Goal: Information Seeking & Learning: Learn about a topic

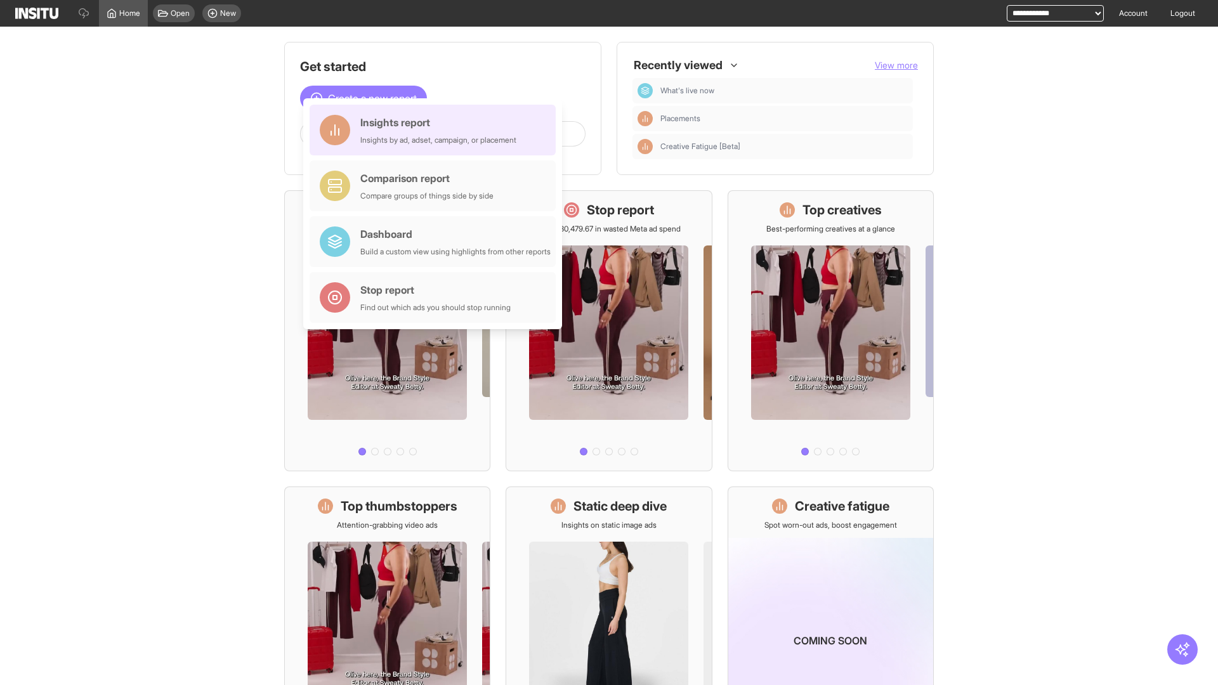
click at [436, 130] on div "Insights report Insights by ad, adset, campaign, or placement" at bounding box center [438, 130] width 156 height 30
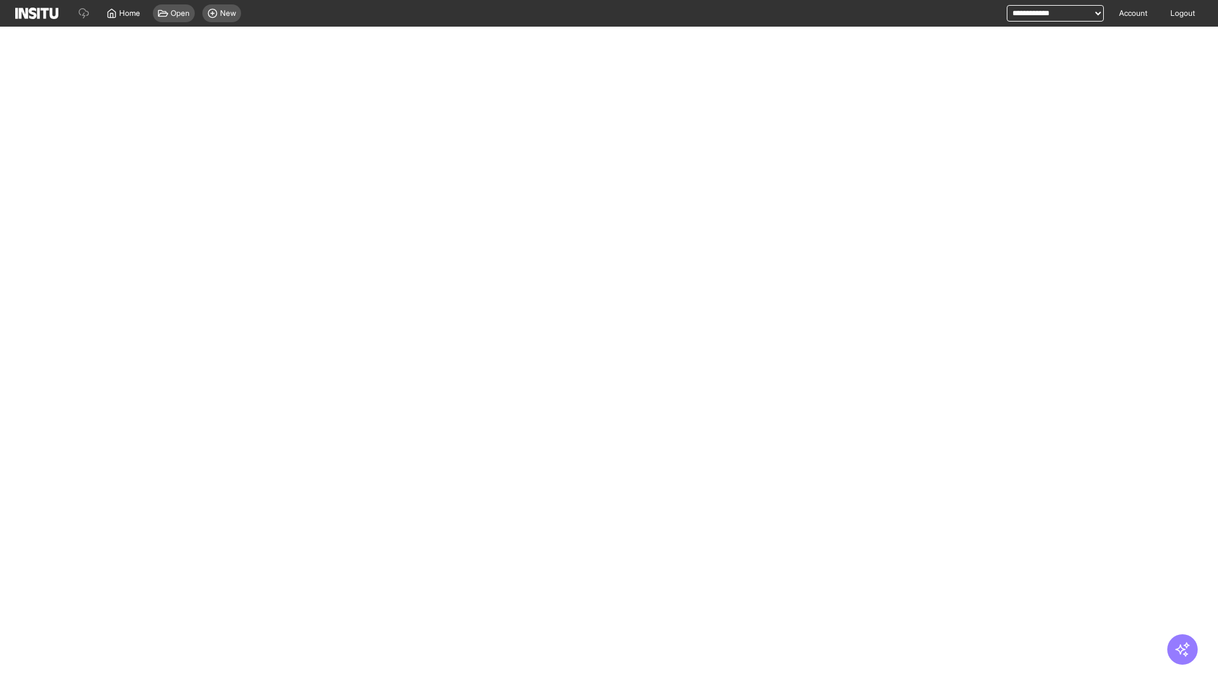
select select "**"
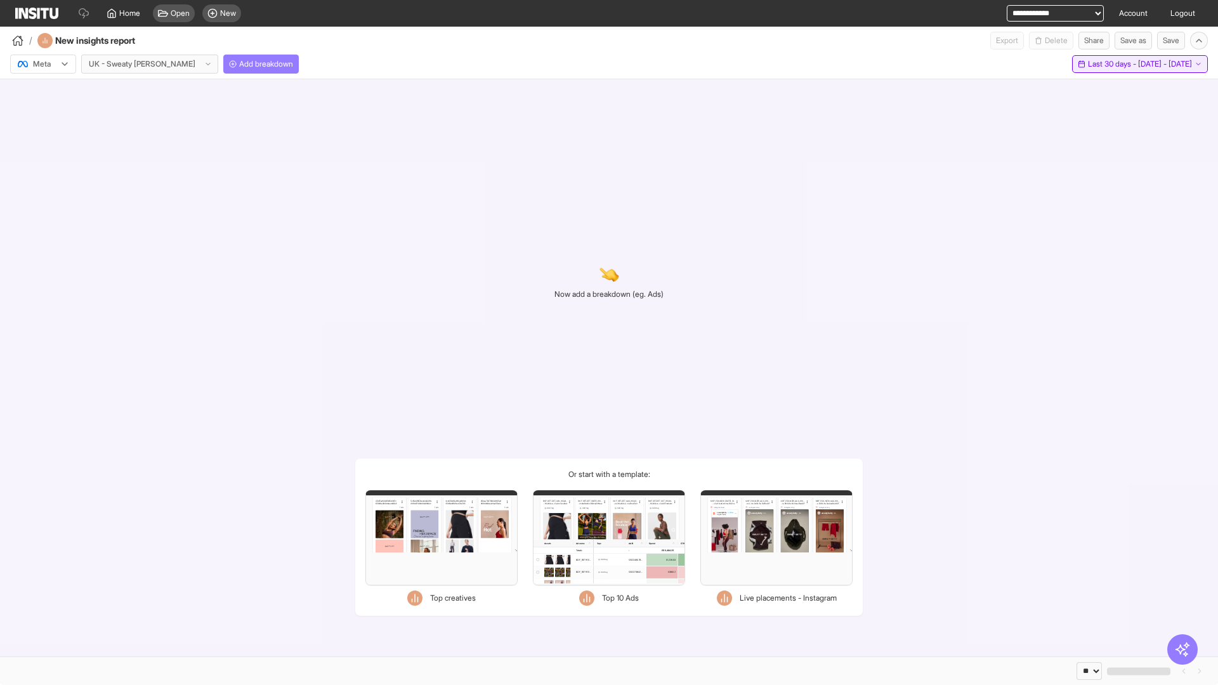
click at [1110, 64] on span "Last 30 days - [DATE] - [DATE]" at bounding box center [1140, 64] width 104 height 10
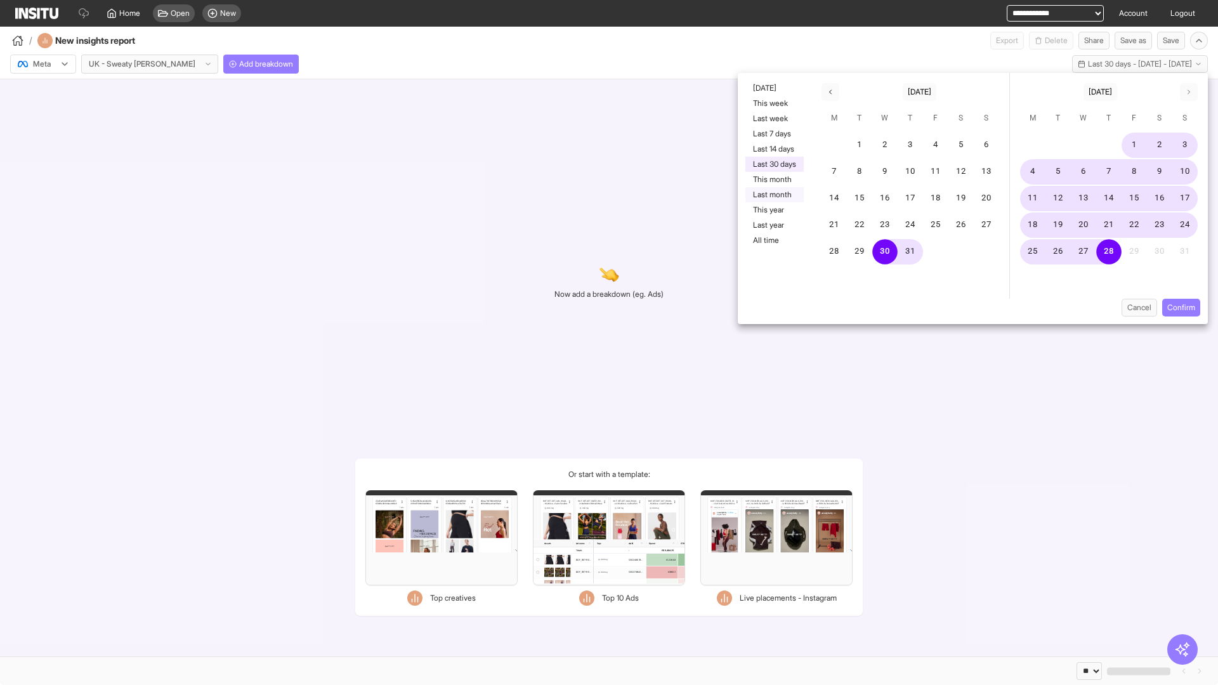
click at [773, 195] on button "Last month" at bounding box center [774, 194] width 58 height 15
